Goal: Complete application form: Complete application form

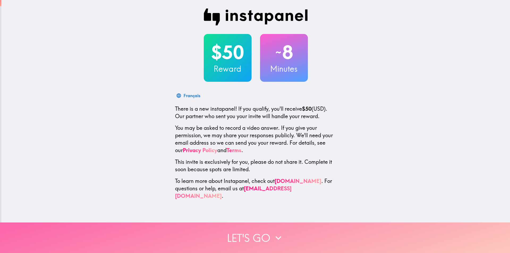
click at [275, 235] on icon "button" at bounding box center [279, 238] width 12 height 12
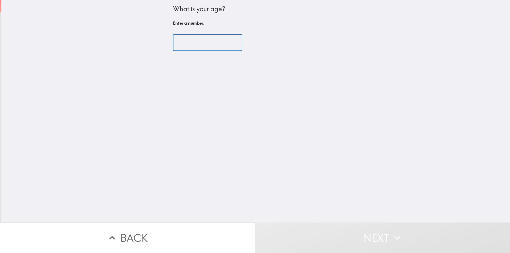
click at [205, 43] on input "number" at bounding box center [207, 43] width 69 height 16
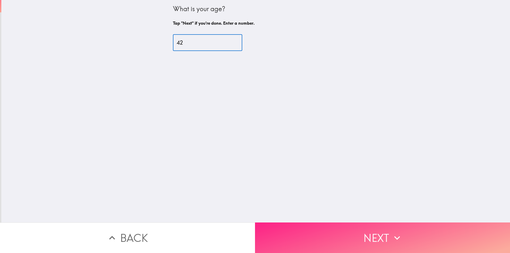
type input "42"
click at [381, 240] on button "Next" at bounding box center [382, 238] width 255 height 31
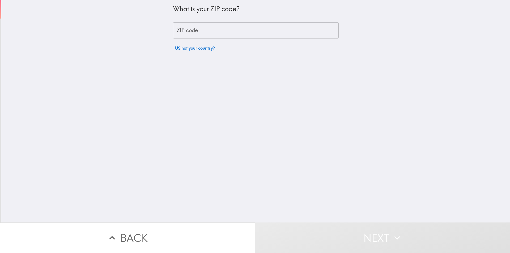
click at [218, 31] on input "ZIP code" at bounding box center [256, 30] width 166 height 16
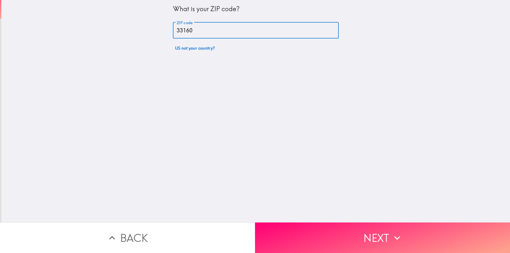
type input "33160"
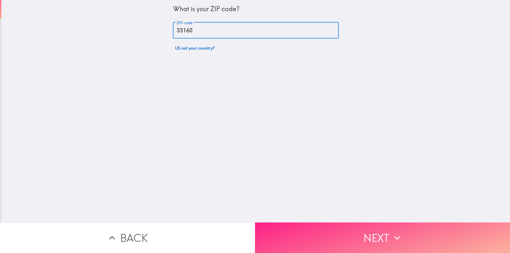
drag, startPoint x: 325, startPoint y: 218, endPoint x: 325, endPoint y: 224, distance: 6.9
click at [325, 219] on div "What is your ZIP code? ZIP code 33160 ZIP code US not your country? Back Next" at bounding box center [255, 126] width 510 height 253
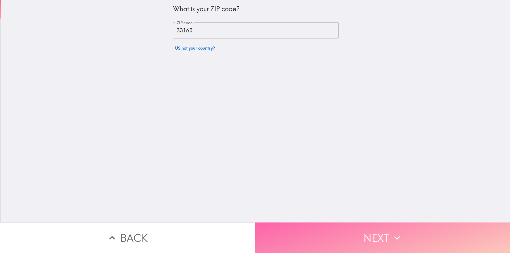
click at [326, 229] on button "Next" at bounding box center [382, 238] width 255 height 31
